Goal: Task Accomplishment & Management: Use online tool/utility

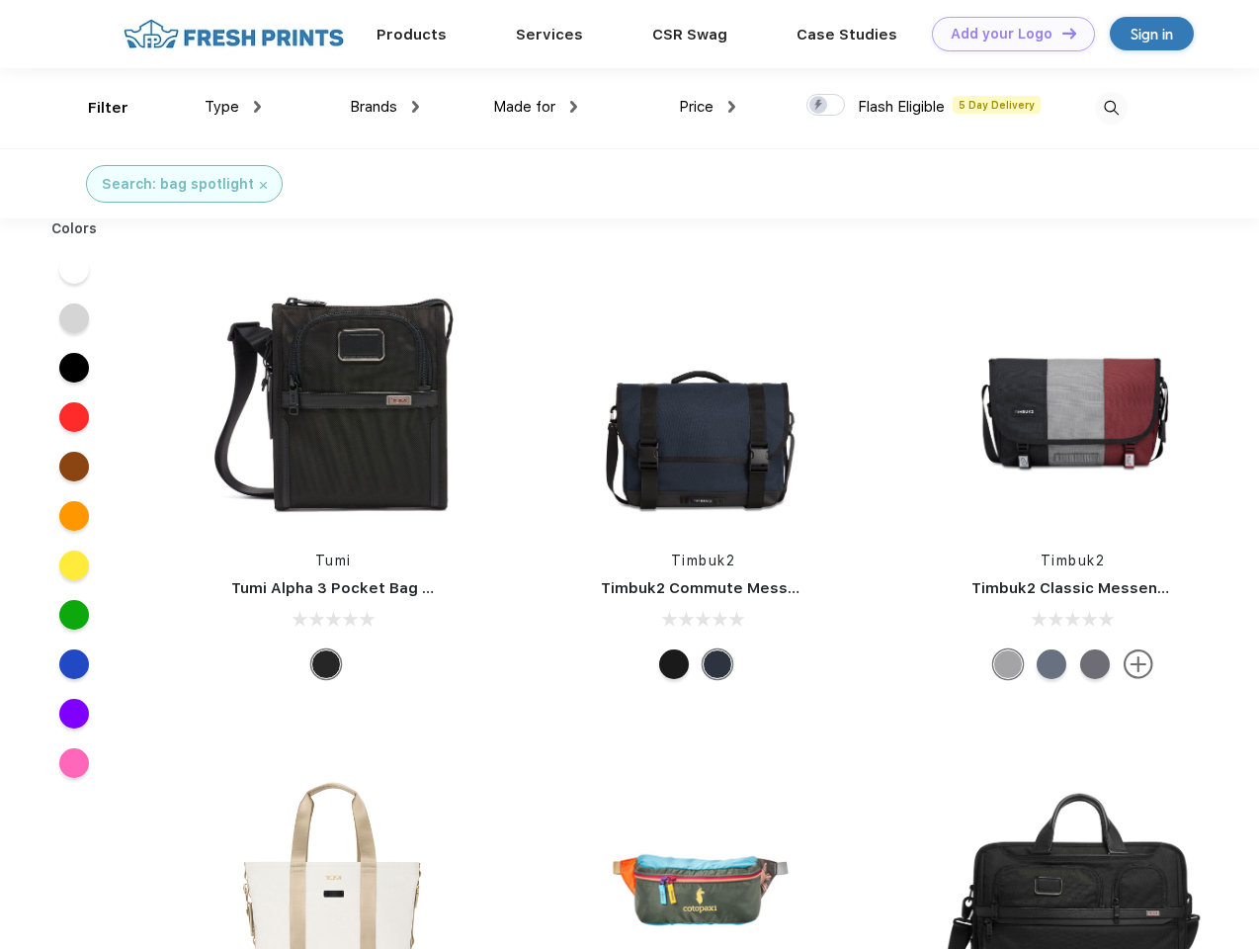
click at [1006, 34] on link "Add your Logo Design Tool" at bounding box center [1013, 34] width 163 height 35
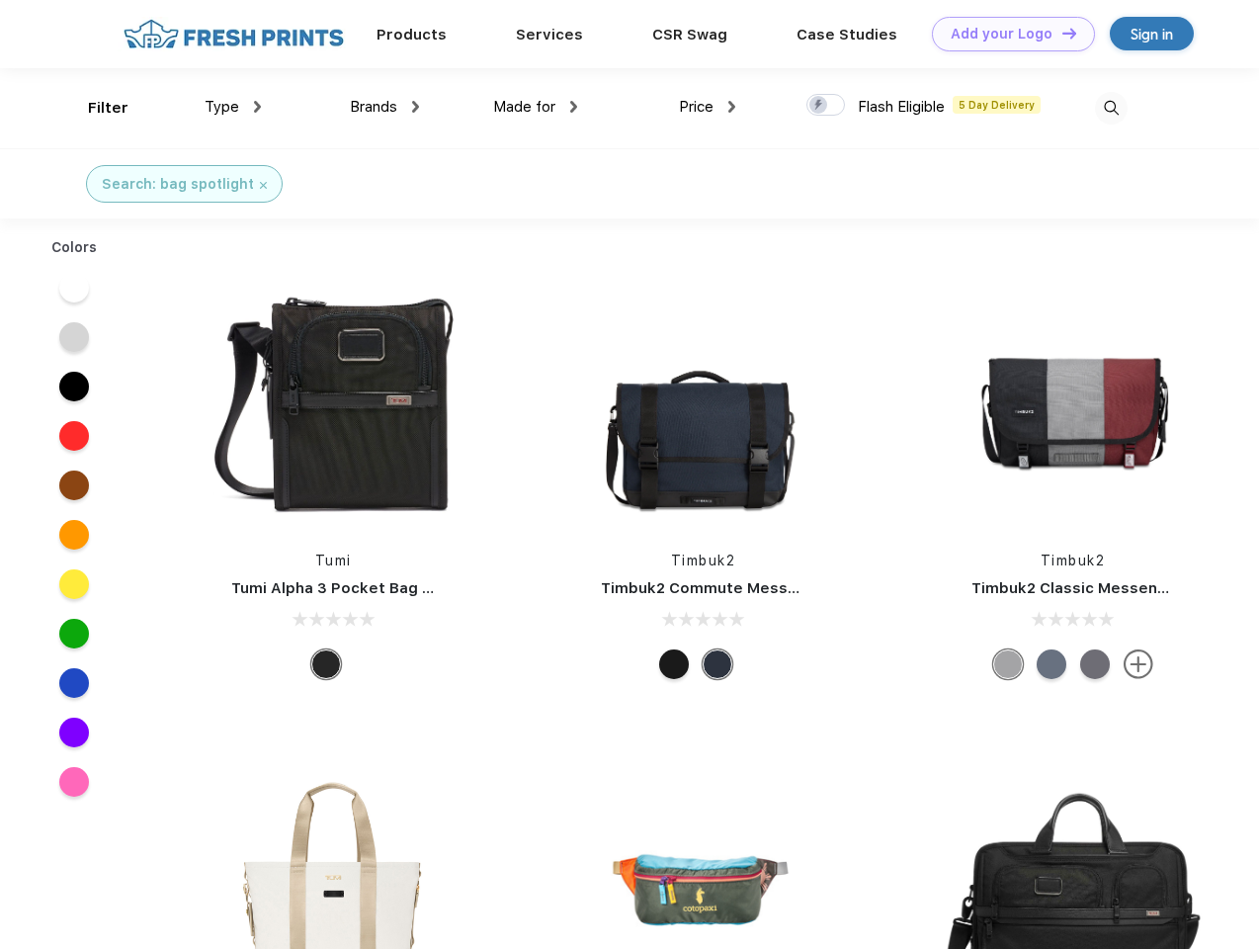
click at [0, 0] on div "Design Tool" at bounding box center [0, 0] width 0 height 0
click at [1060, 33] on link "Add your Logo Design Tool" at bounding box center [1013, 34] width 163 height 35
click at [95, 108] on div "Filter" at bounding box center [108, 108] width 41 height 23
click at [233, 107] on span "Type" at bounding box center [222, 107] width 35 height 18
click at [384, 107] on span "Brands" at bounding box center [373, 107] width 47 height 18
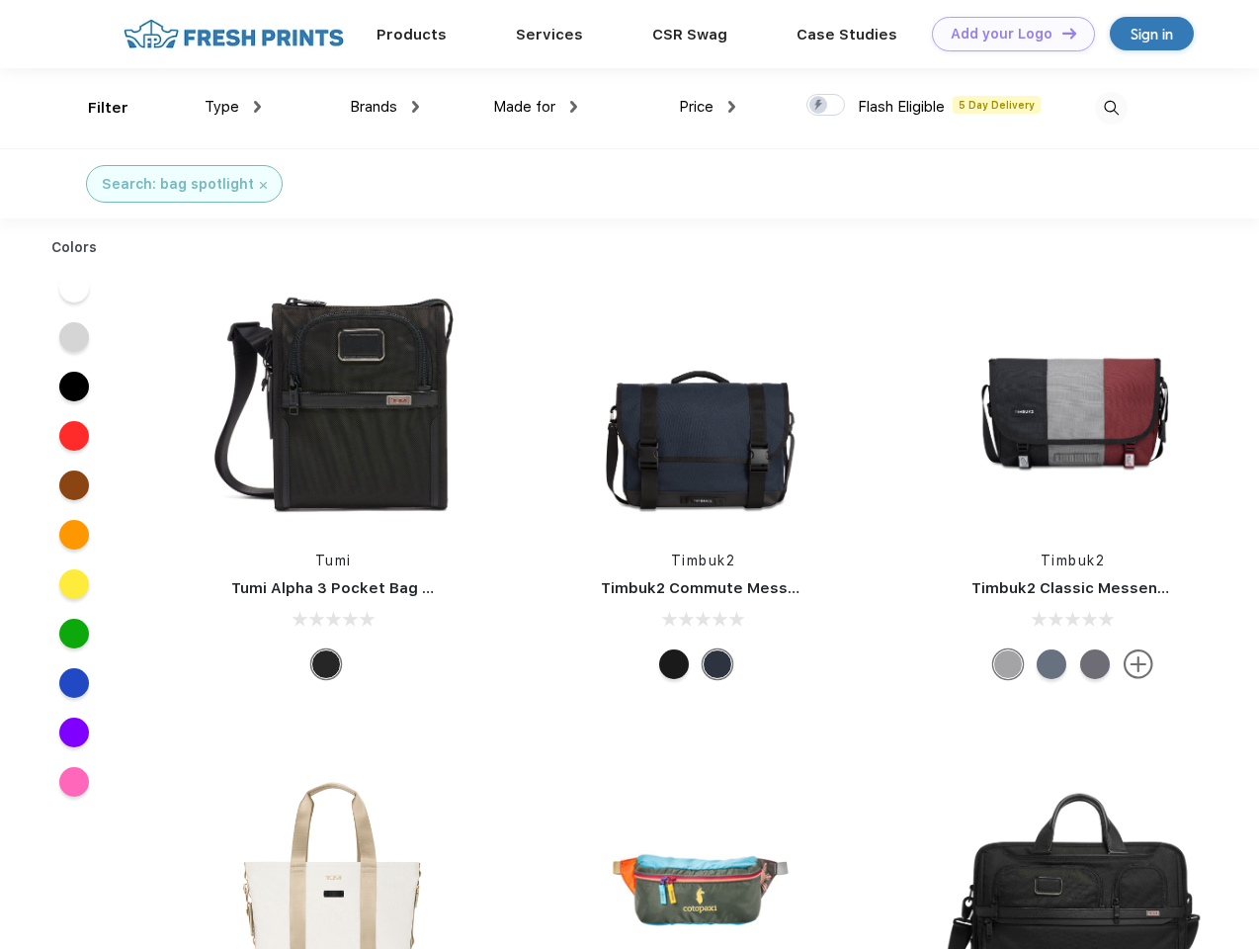
click at [536, 107] on span "Made for" at bounding box center [524, 107] width 62 height 18
click at [708, 107] on span "Price" at bounding box center [696, 107] width 35 height 18
click at [826, 106] on div at bounding box center [825, 105] width 39 height 22
click at [819, 106] on input "checkbox" at bounding box center [812, 99] width 13 height 13
click at [1111, 108] on img at bounding box center [1111, 108] width 33 height 33
